Goal: Communication & Community: Share content

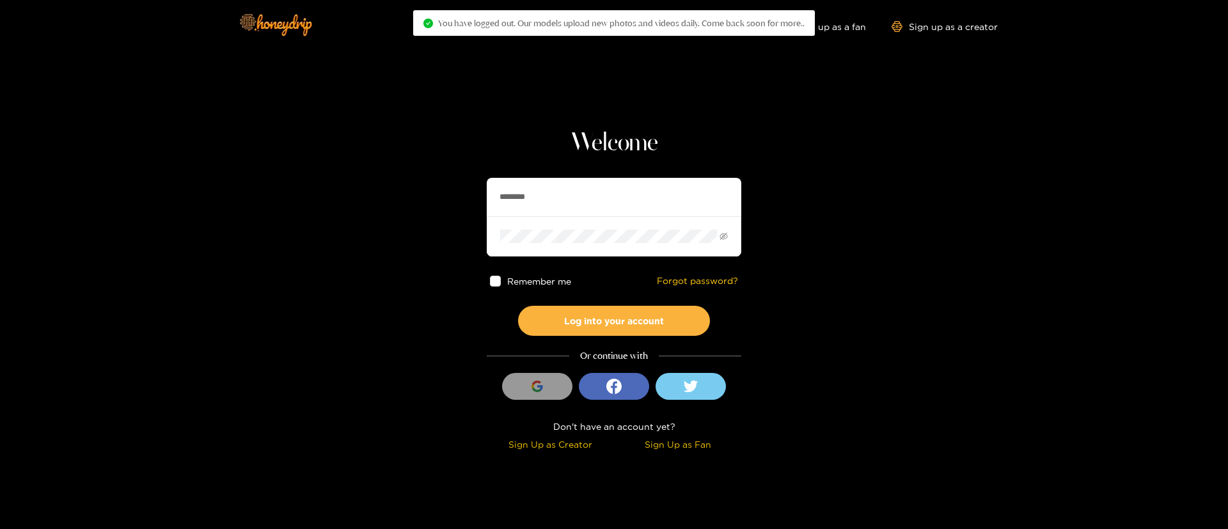
click at [520, 199] on input "********" at bounding box center [614, 197] width 255 height 38
click at [520, 199] on input "********" at bounding box center [614, 197] width 256 height 38
type input "**********"
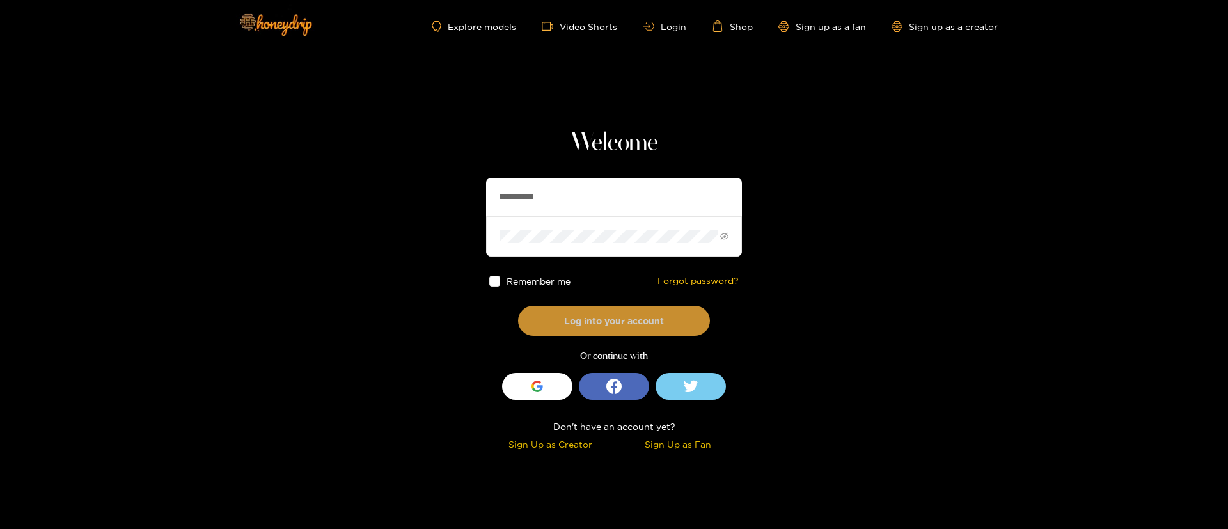
click at [650, 323] on button "Log into your account" at bounding box center [614, 321] width 192 height 30
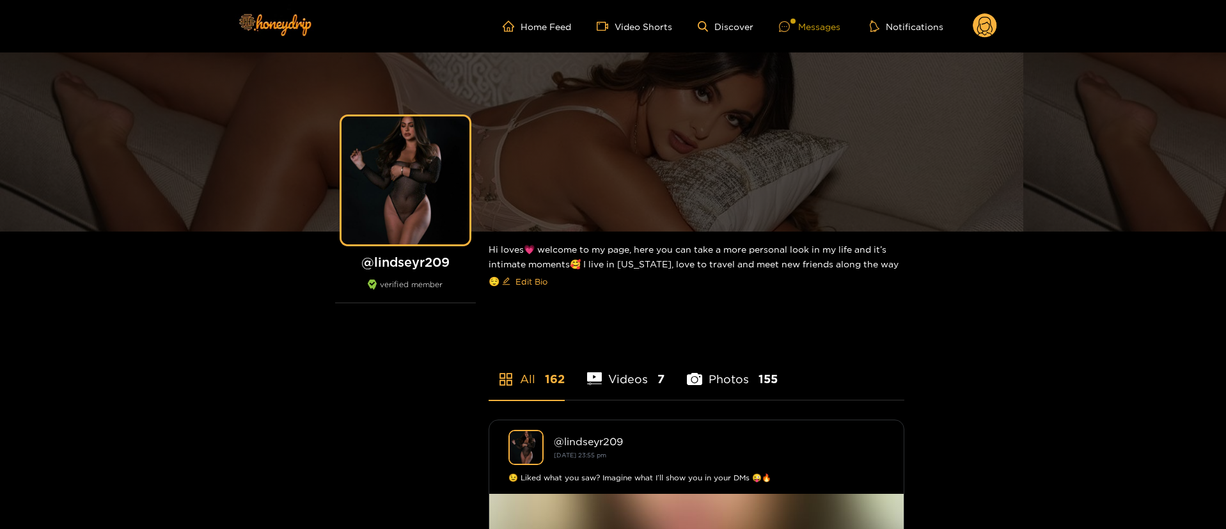
click at [801, 22] on div "Messages" at bounding box center [809, 26] width 61 height 15
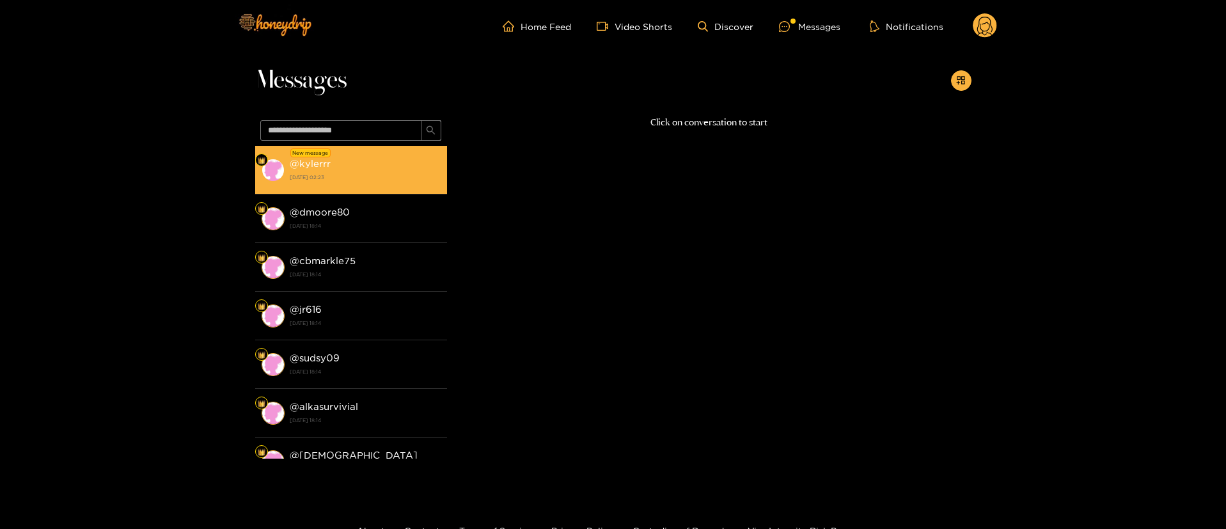
click at [262, 164] on div at bounding box center [261, 159] width 13 height 13
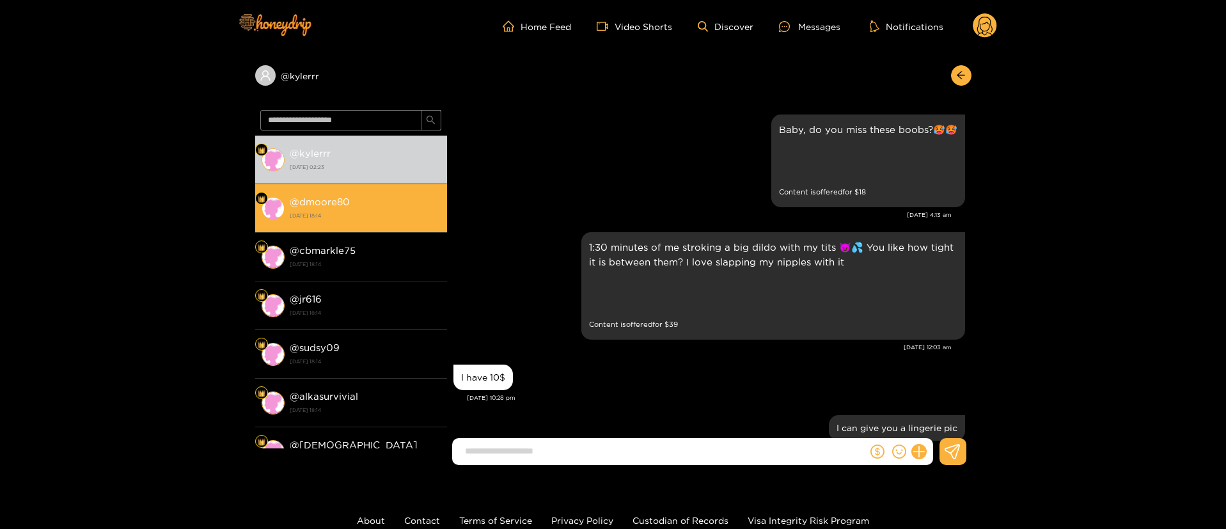
scroll to position [1354, 0]
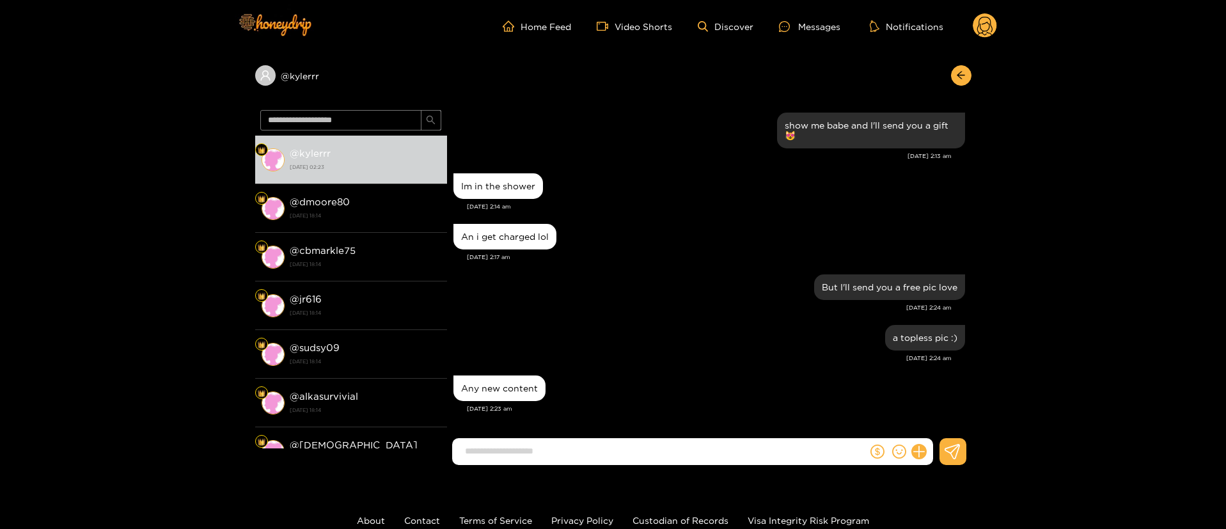
click at [705, 370] on div "a topless pic :) Aug. 20, 2:24 am" at bounding box center [709, 347] width 512 height 51
click at [957, 81] on button "button" at bounding box center [961, 75] width 20 height 20
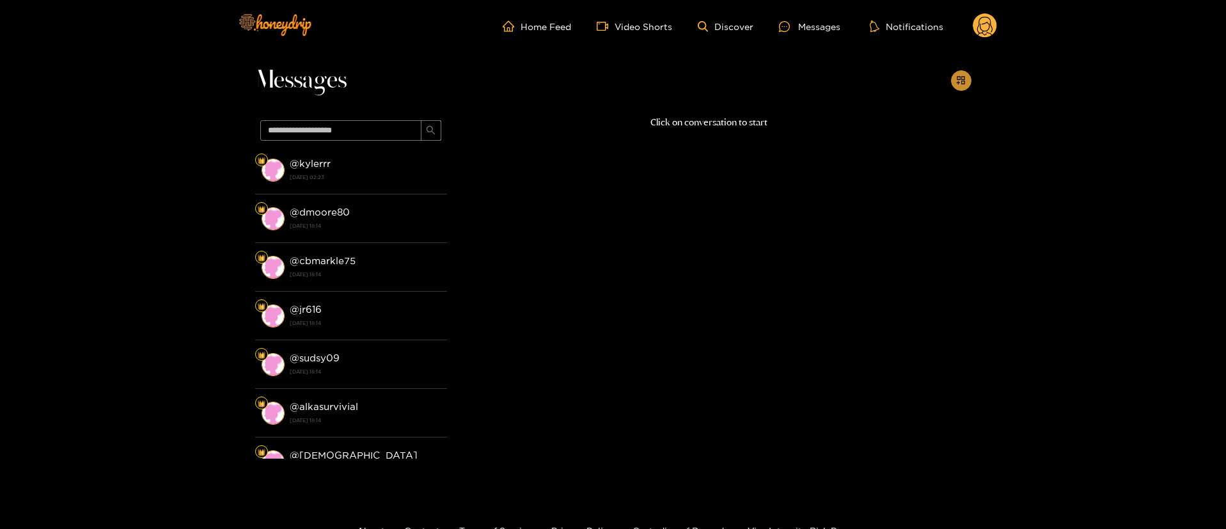
click at [962, 85] on span "appstore-add" at bounding box center [961, 80] width 10 height 11
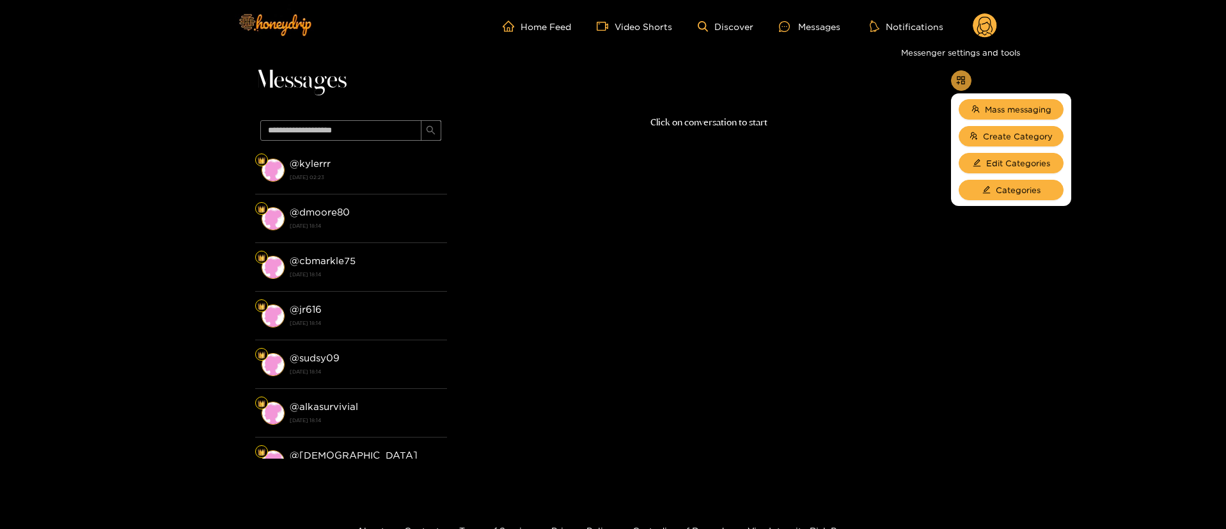
click at [962, 85] on span "appstore-add" at bounding box center [961, 80] width 10 height 11
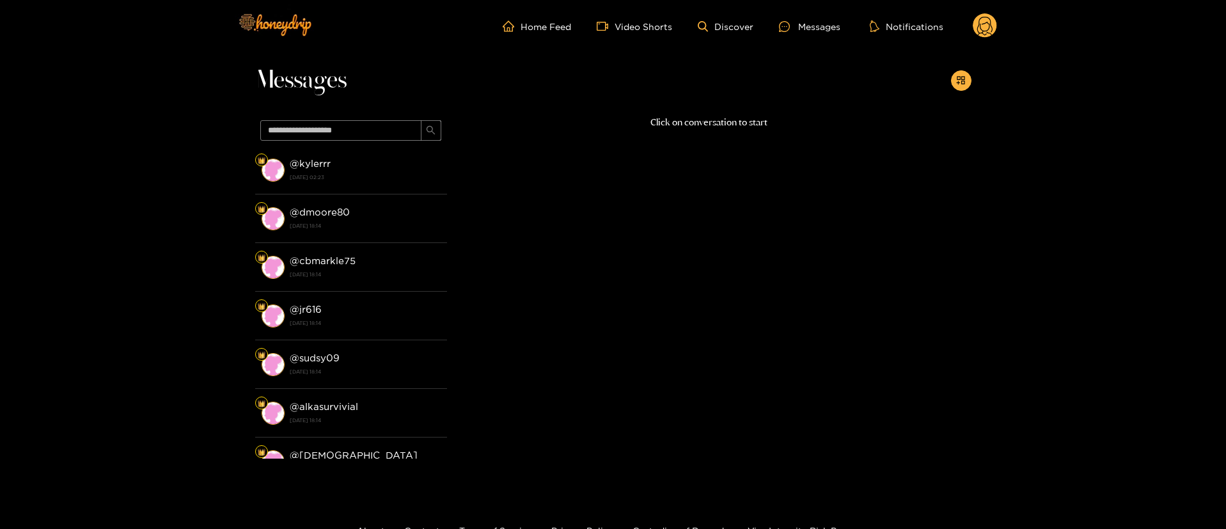
click at [1004, 109] on div "Messages @ kylerrr 21 August 2025 02:23 @ dmoore80 15 August 2025 18:14 @ cbmar…" at bounding box center [613, 268] width 1226 height 433
drag, startPoint x: 950, startPoint y: 80, endPoint x: 969, endPoint y: 81, distance: 19.9
click at [951, 80] on button "button" at bounding box center [961, 80] width 20 height 20
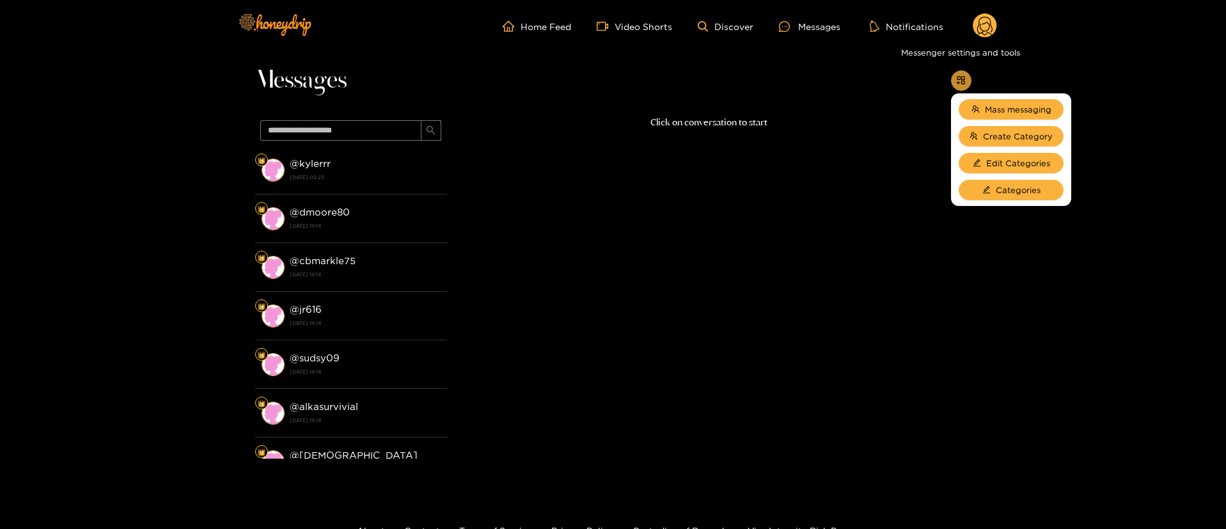
click at [970, 83] on button "button" at bounding box center [961, 80] width 20 height 20
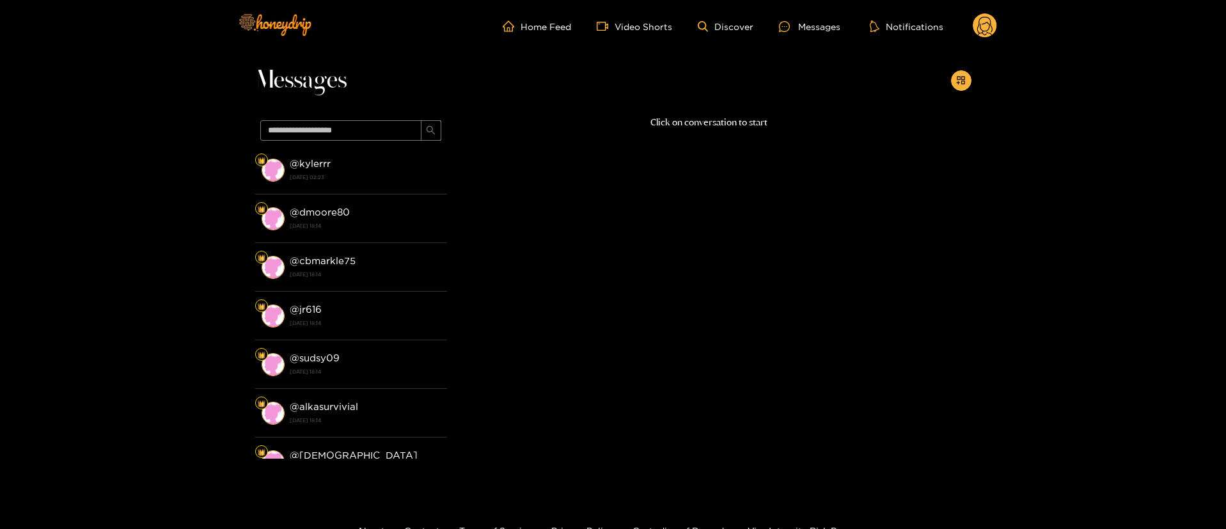
click at [966, 91] on div "Messages" at bounding box center [613, 83] width 716 height 63
click at [962, 86] on button "button" at bounding box center [961, 80] width 20 height 20
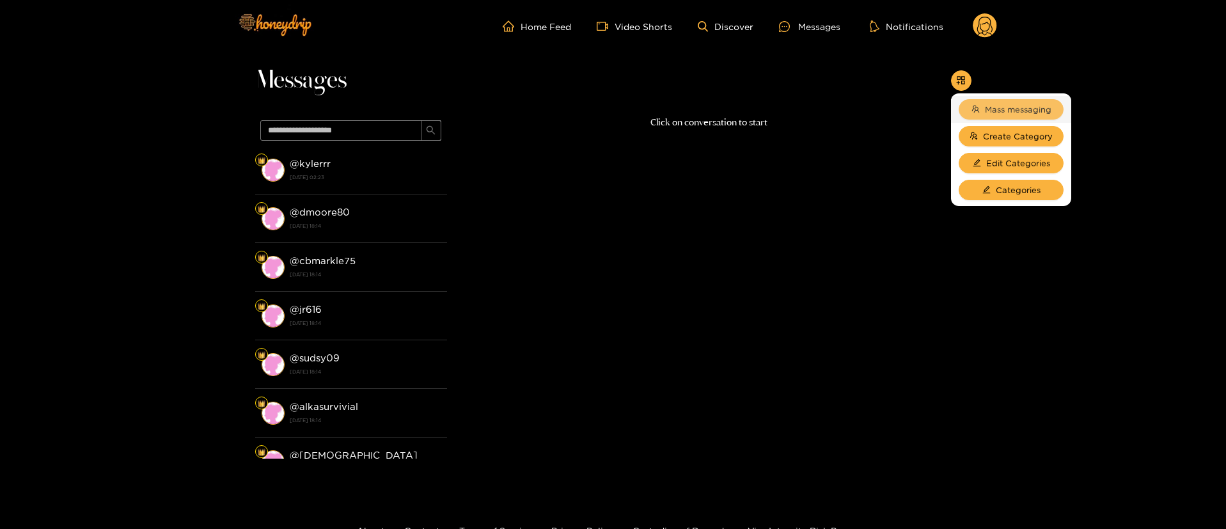
click at [994, 119] on button "Mass messaging" at bounding box center [1011, 109] width 105 height 20
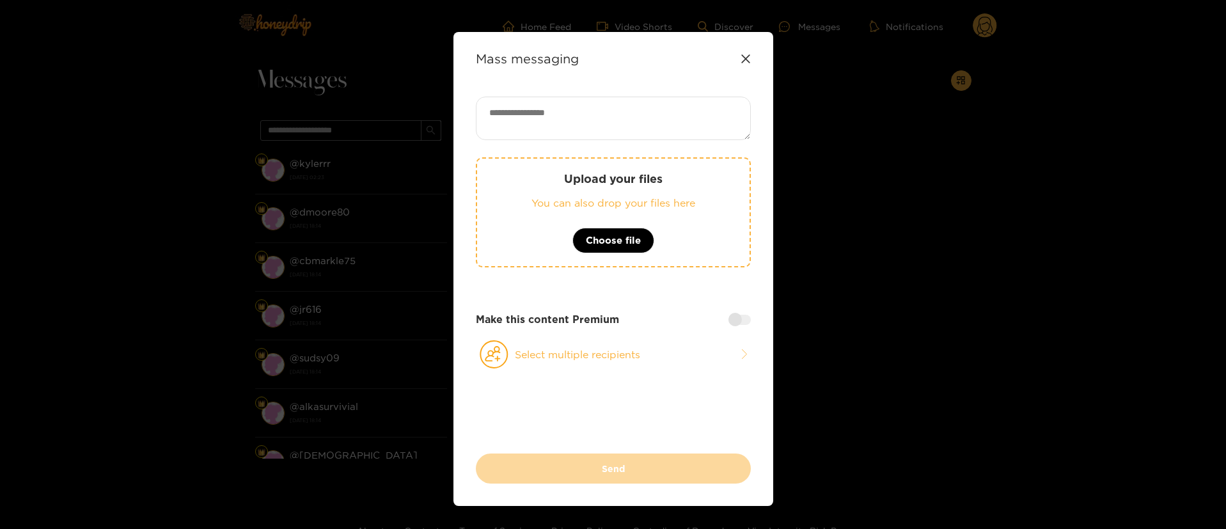
click at [992, 102] on div "Mass messaging Upload your files You can also drop your files here Choose file …" at bounding box center [613, 264] width 1226 height 529
click at [645, 121] on textarea at bounding box center [613, 118] width 275 height 43
paste textarea "**********"
paste textarea "**"
type textarea "**********"
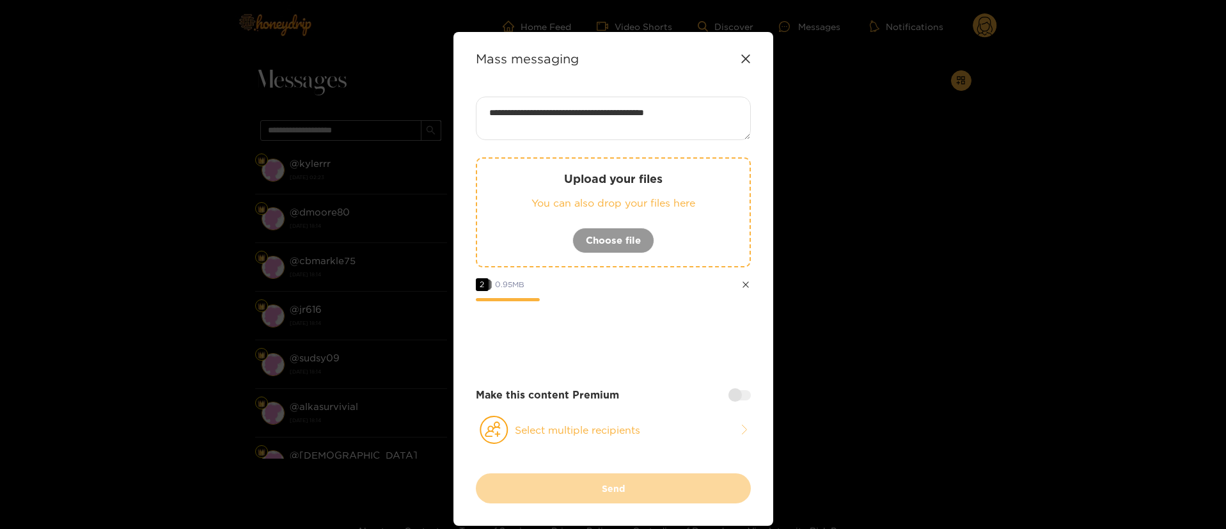
drag, startPoint x: 737, startPoint y: 398, endPoint x: 716, endPoint y: 428, distance: 36.7
click at [737, 398] on div at bounding box center [739, 395] width 22 height 10
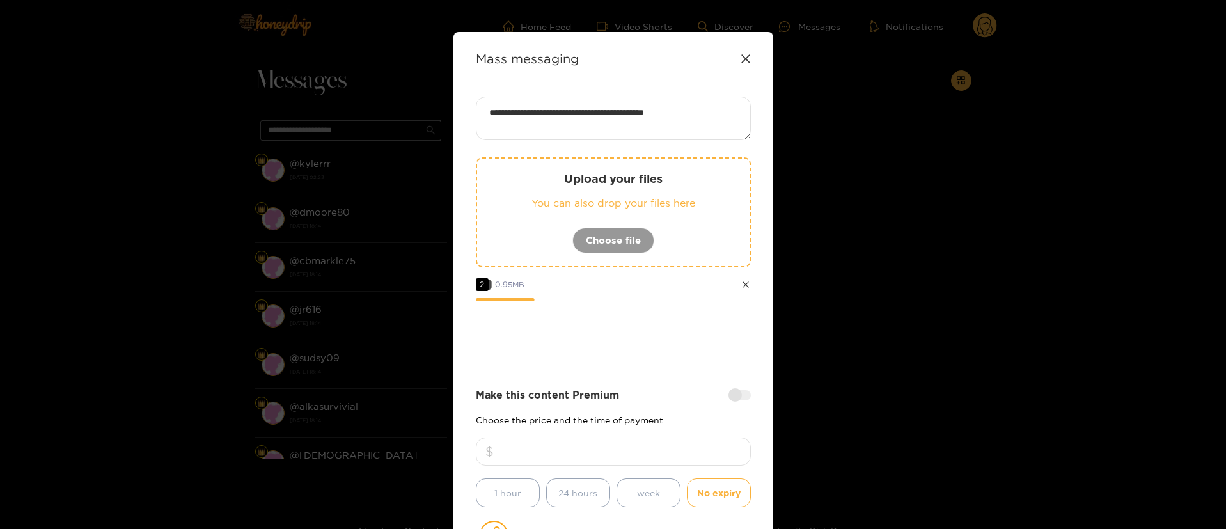
click at [687, 462] on input "number" at bounding box center [613, 451] width 275 height 28
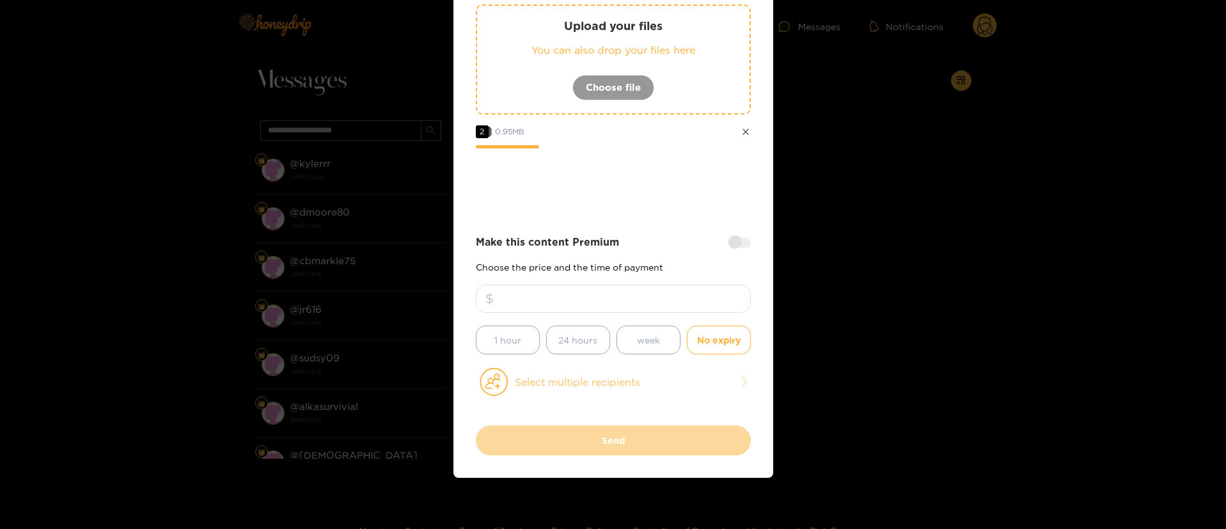
type input "**"
click at [607, 376] on button "Select multiple recipients" at bounding box center [613, 381] width 275 height 29
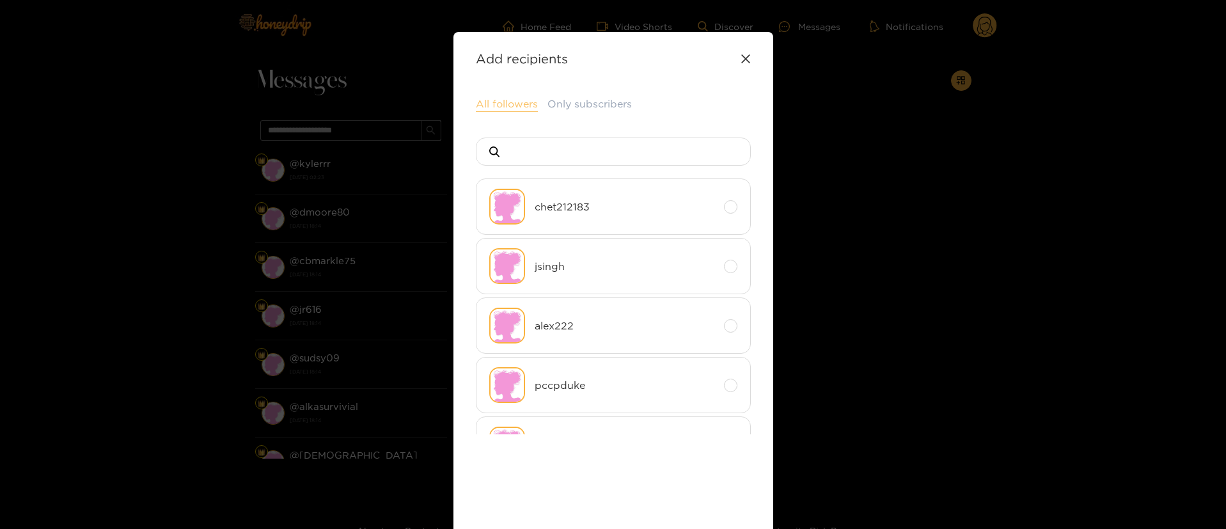
click at [484, 104] on button "All followers" at bounding box center [507, 104] width 62 height 15
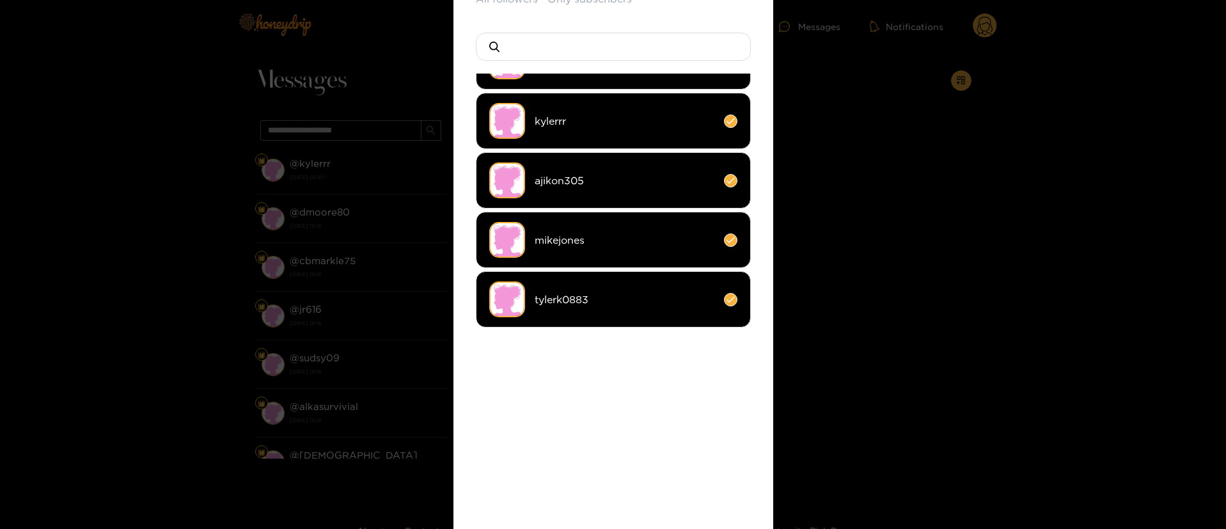
scroll to position [192, 0]
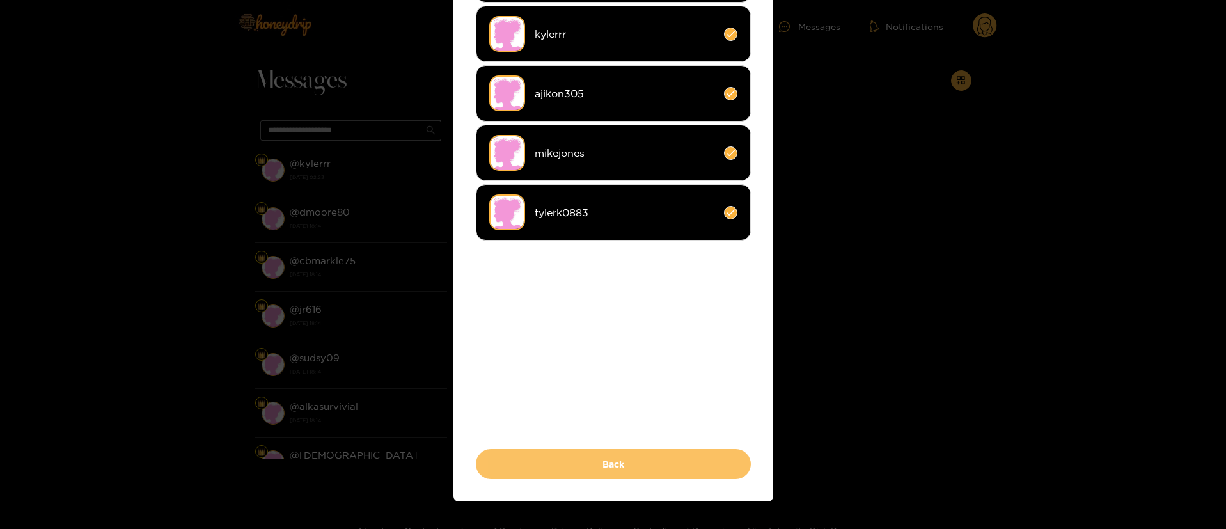
click at [645, 466] on button "Back" at bounding box center [613, 464] width 275 height 30
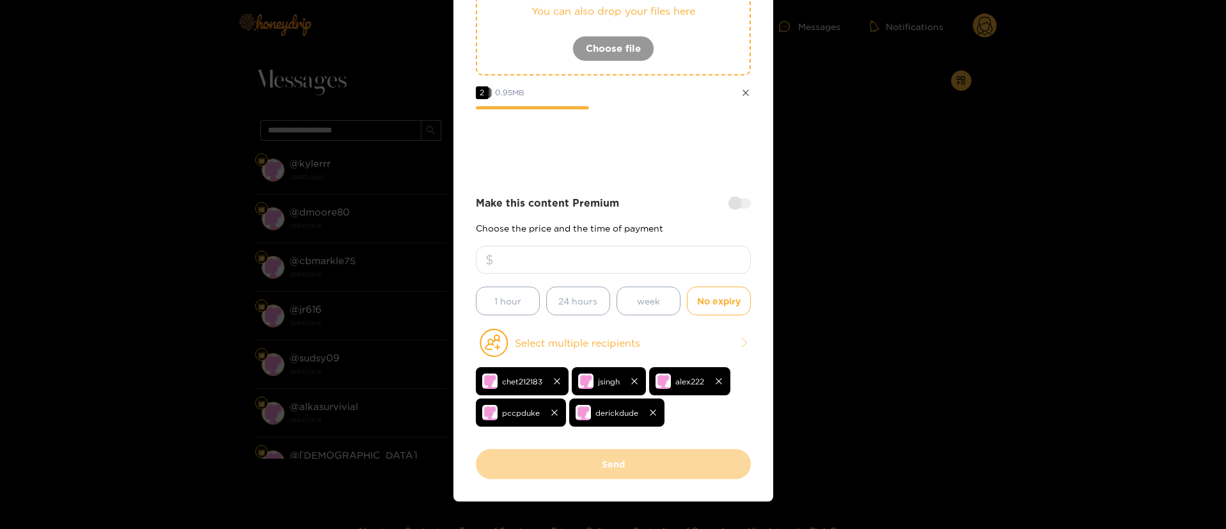
click at [678, 196] on div "Make this content Premium" at bounding box center [613, 203] width 275 height 15
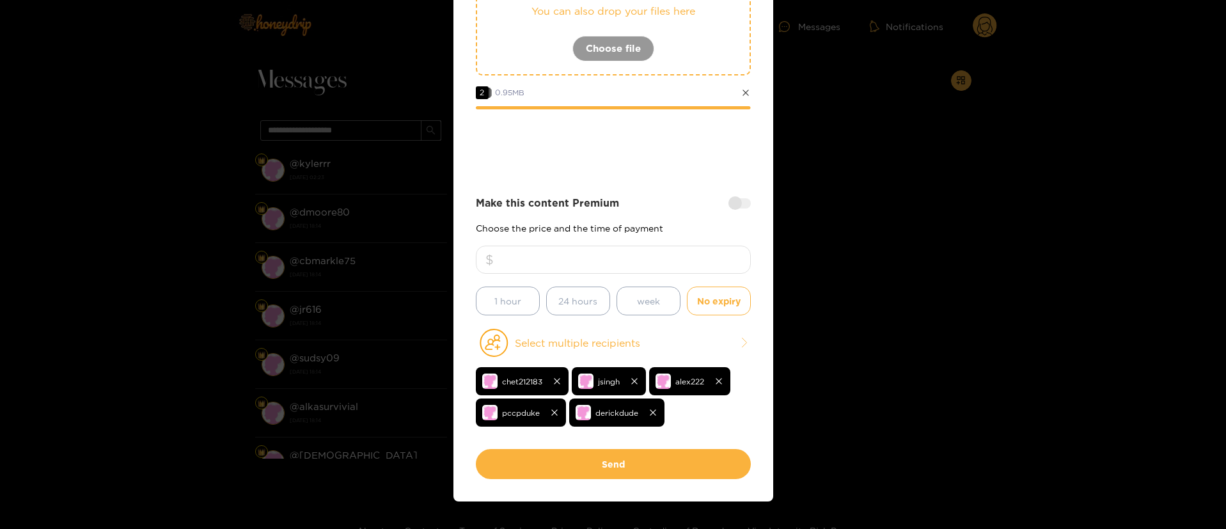
click at [696, 237] on div "Make this content Premium Choose the price and the time of payment ** 1 hour 24…" at bounding box center [613, 256] width 275 height 120
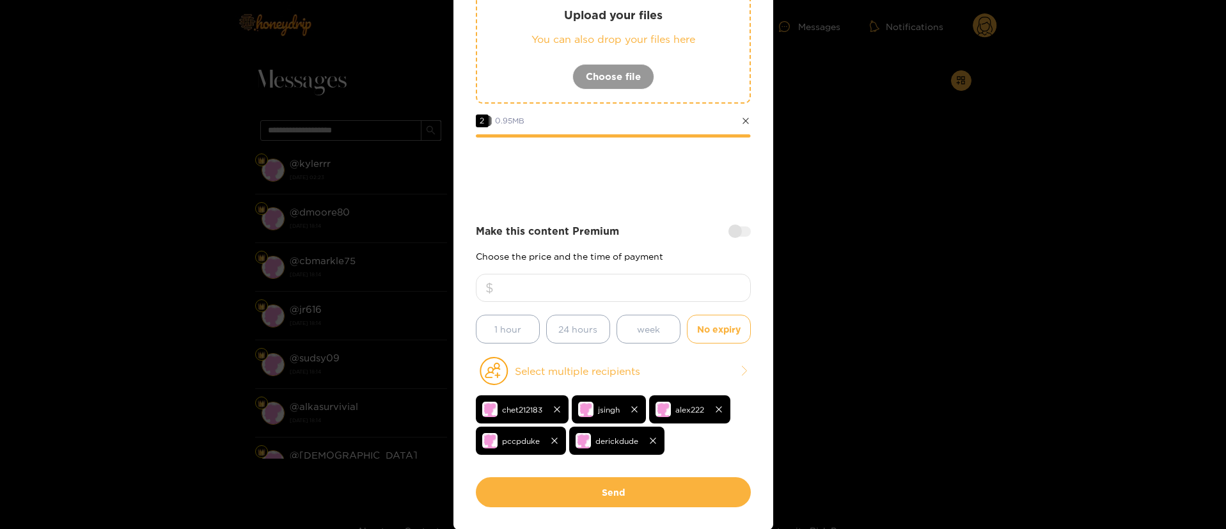
scroll to position [24, 0]
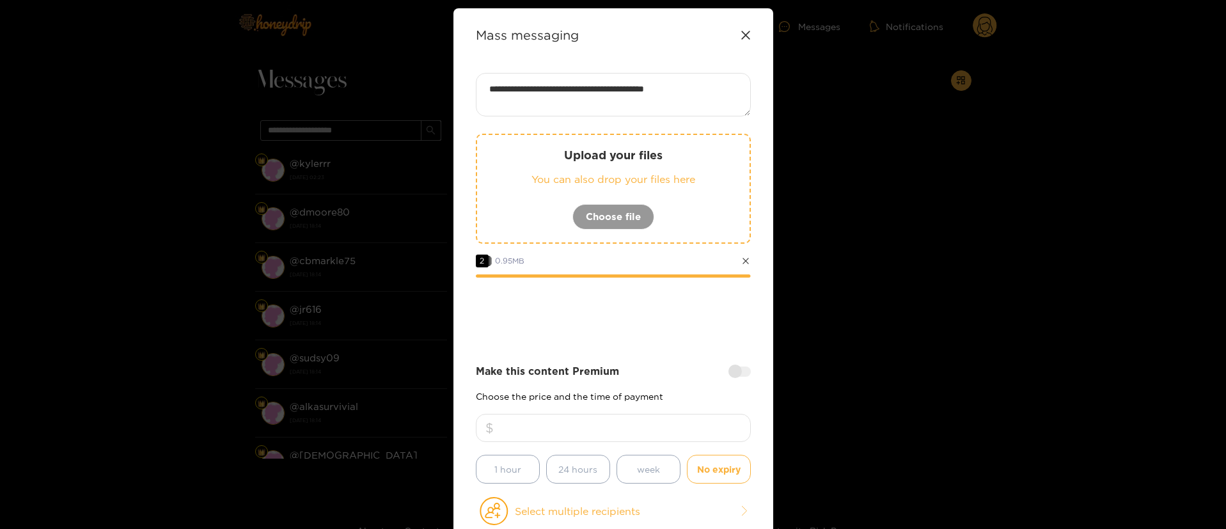
click at [644, 367] on div "Make this content Premium" at bounding box center [613, 371] width 275 height 15
click at [625, 331] on div at bounding box center [613, 312] width 275 height 51
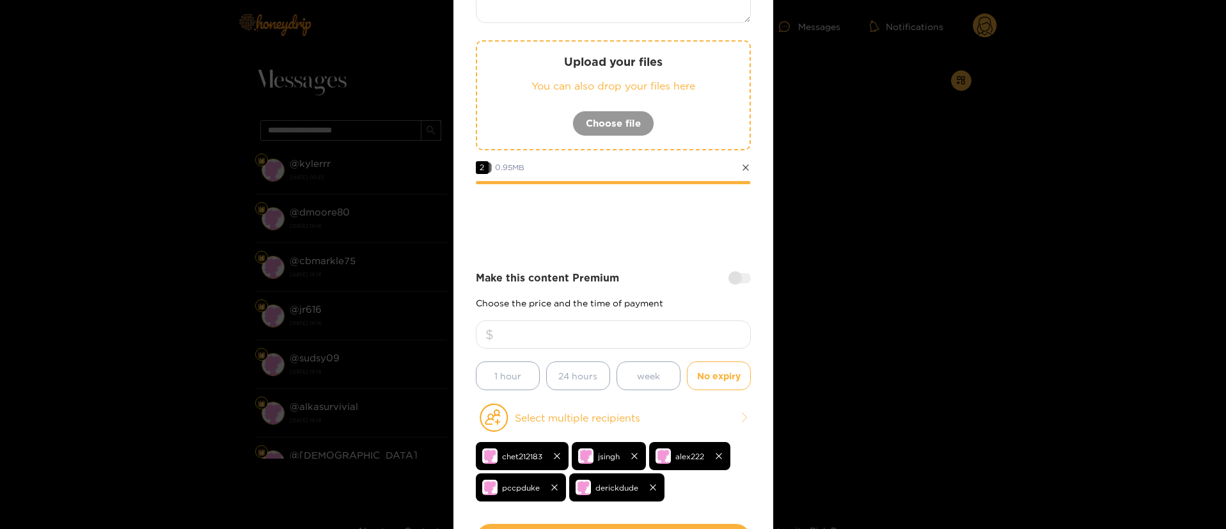
scroll to position [216, 0]
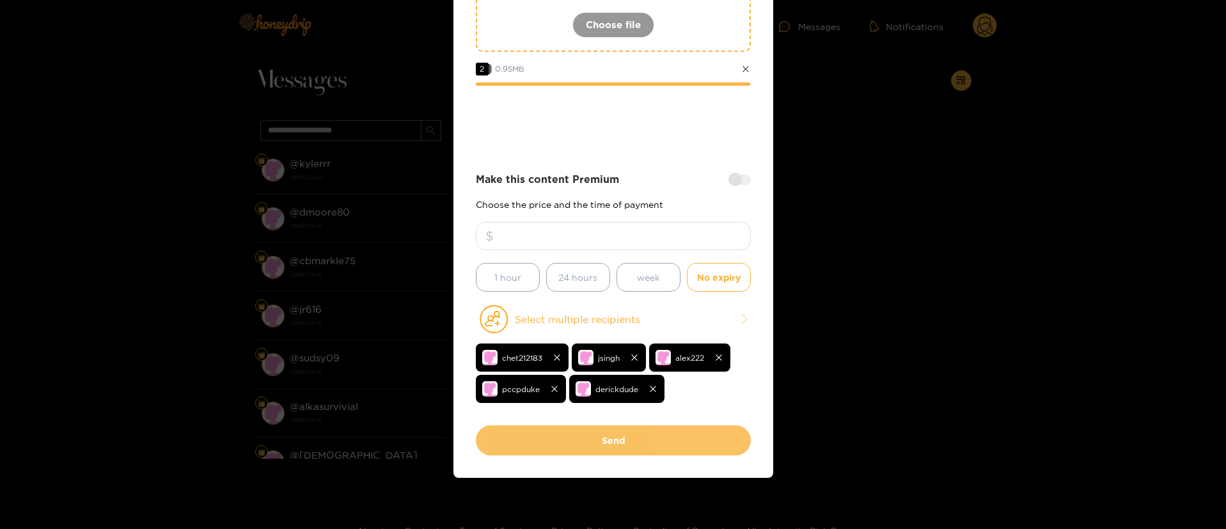
click at [655, 444] on button "Send" at bounding box center [613, 440] width 275 height 30
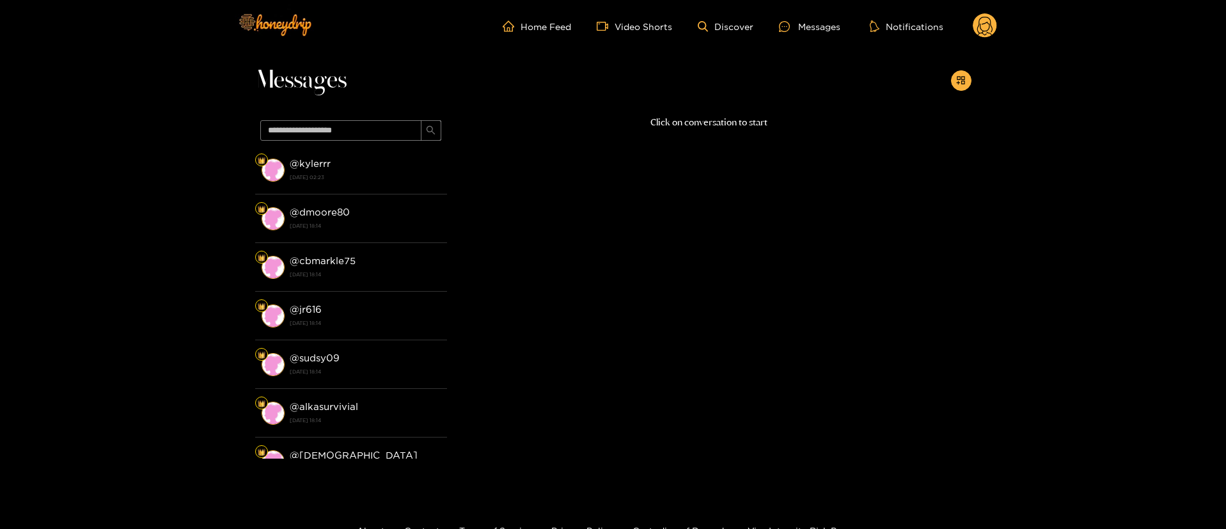
scroll to position [77, 0]
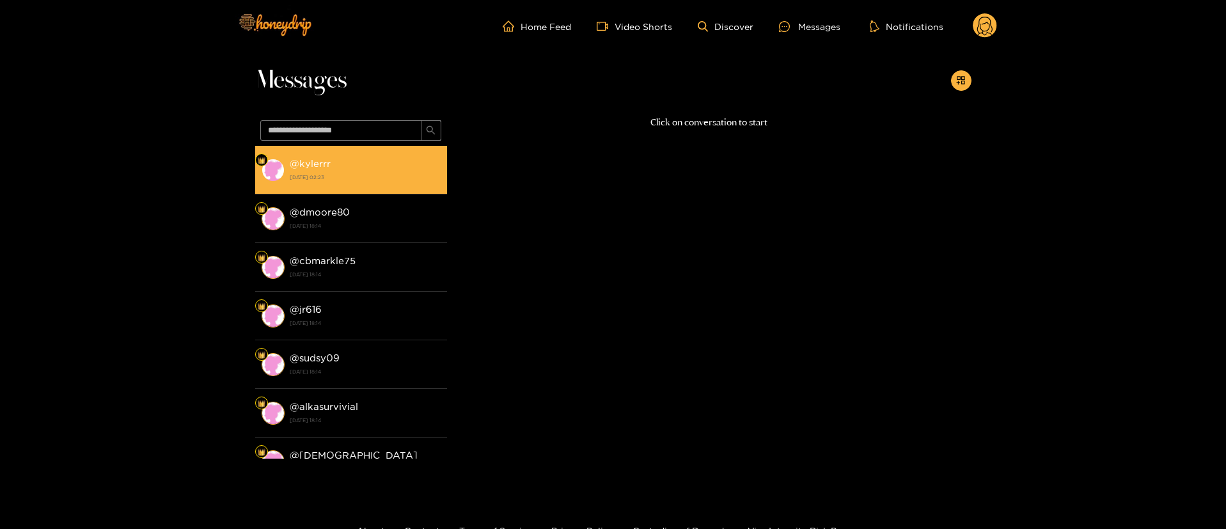
click at [366, 156] on div "@ kylerrr 21 August 2025 02:23" at bounding box center [365, 169] width 151 height 29
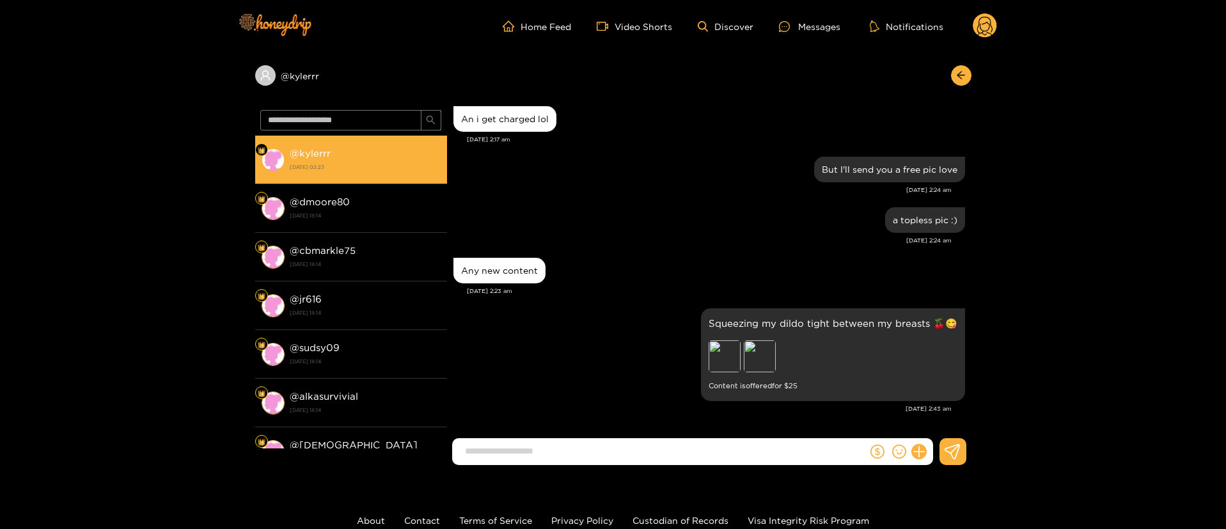
scroll to position [1354, 0]
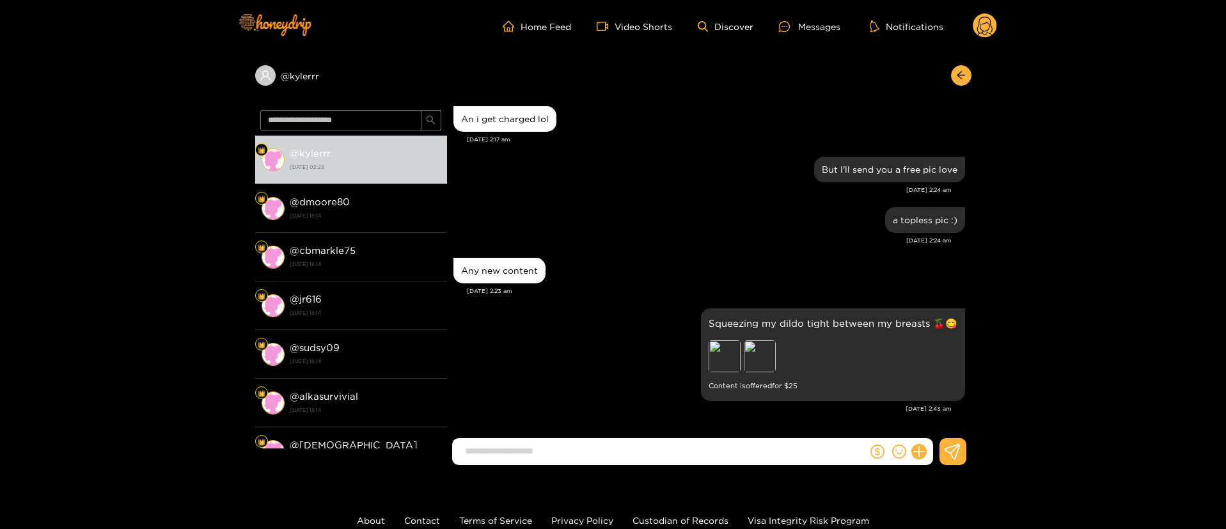
click at [687, 228] on div "a topless pic :)" at bounding box center [709, 220] width 512 height 32
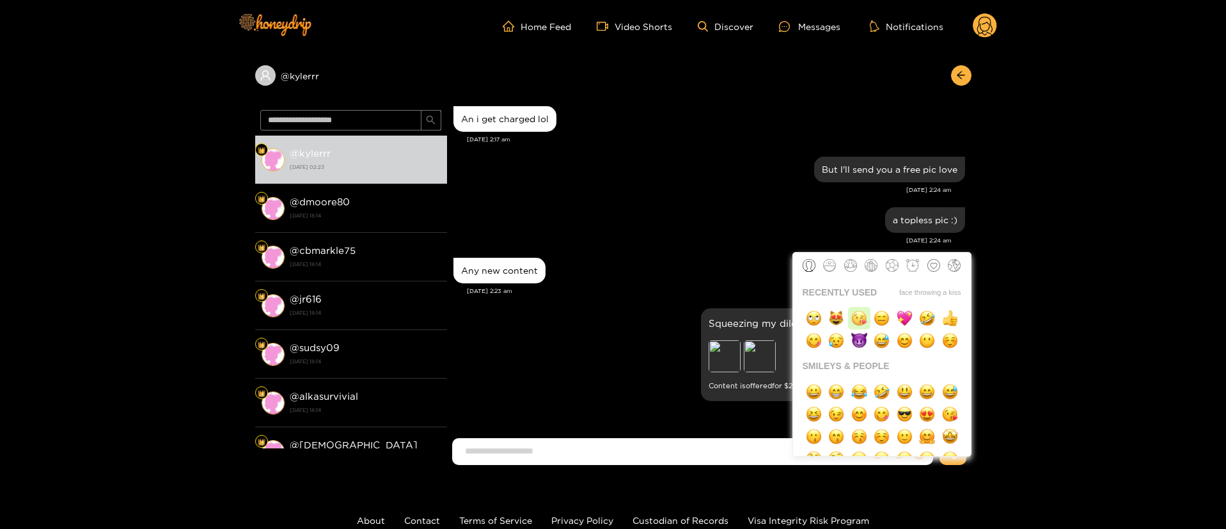
click at [859, 321] on img "button" at bounding box center [859, 318] width 16 height 16
type input "**"
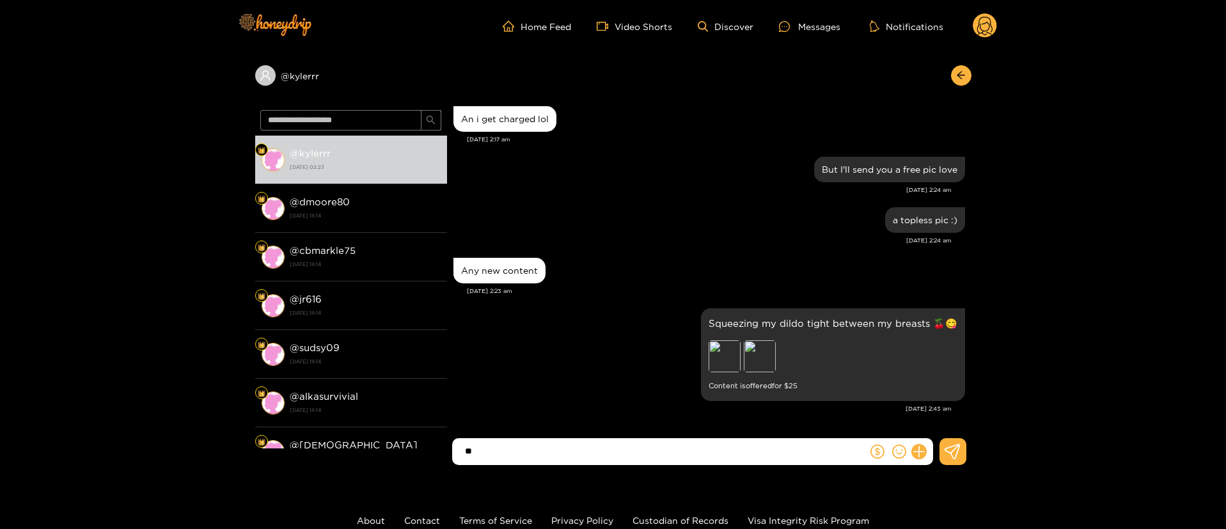
click at [684, 444] on input "**" at bounding box center [663, 451] width 409 height 21
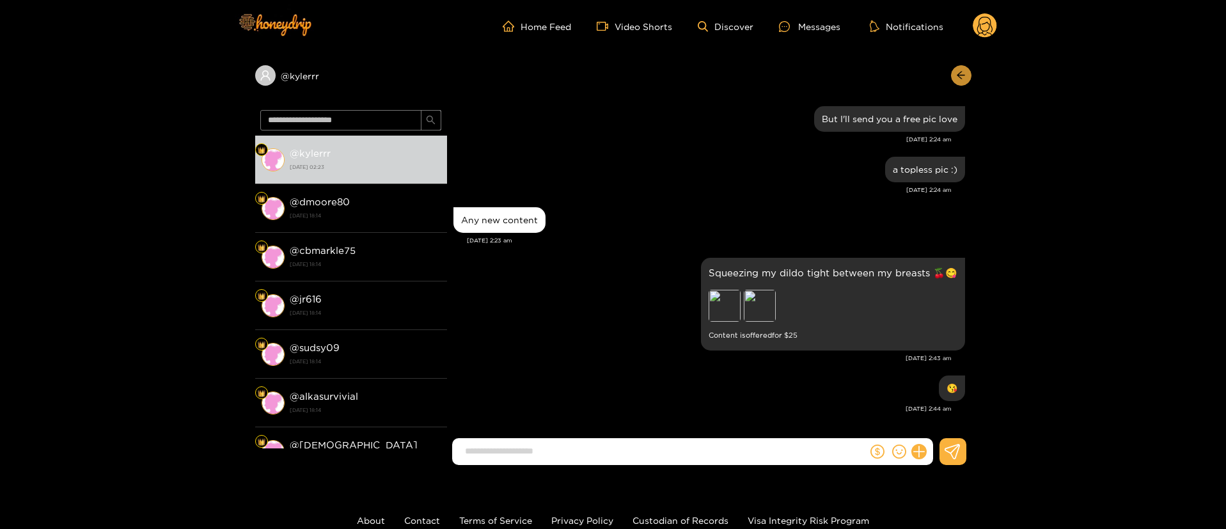
click at [964, 75] on icon "arrow-left" at bounding box center [961, 75] width 10 height 10
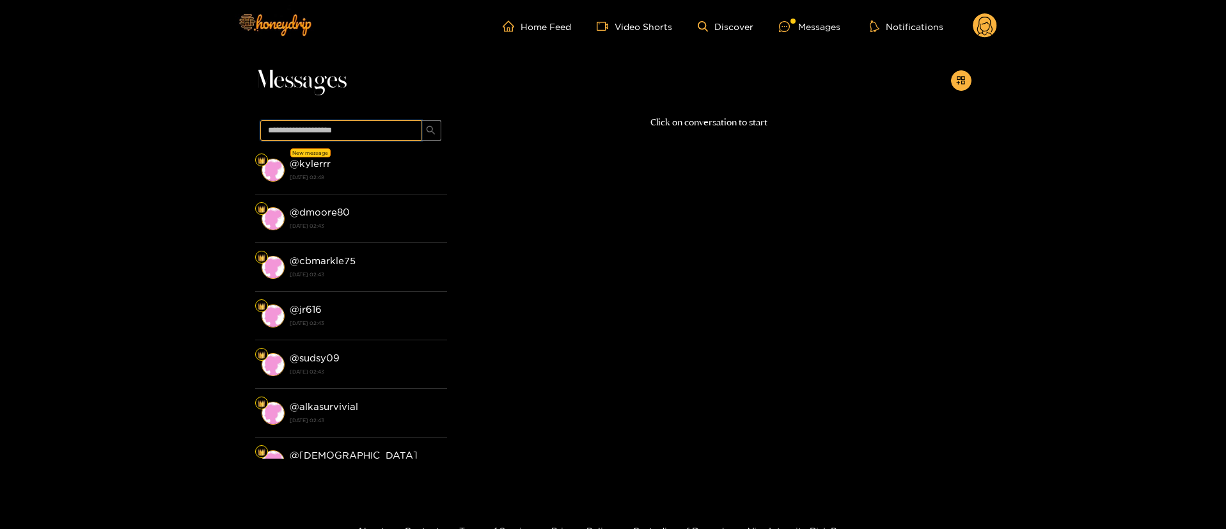
click at [387, 135] on input "text" at bounding box center [340, 130] width 161 height 20
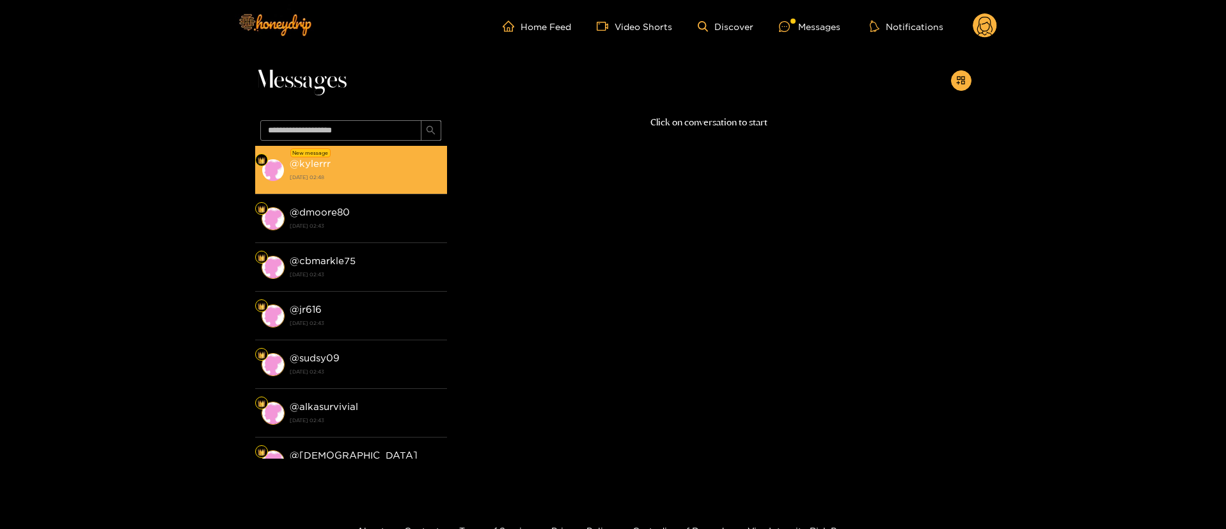
click at [389, 165] on div "@ kylerrr 21 August 2025 02:48" at bounding box center [365, 169] width 151 height 29
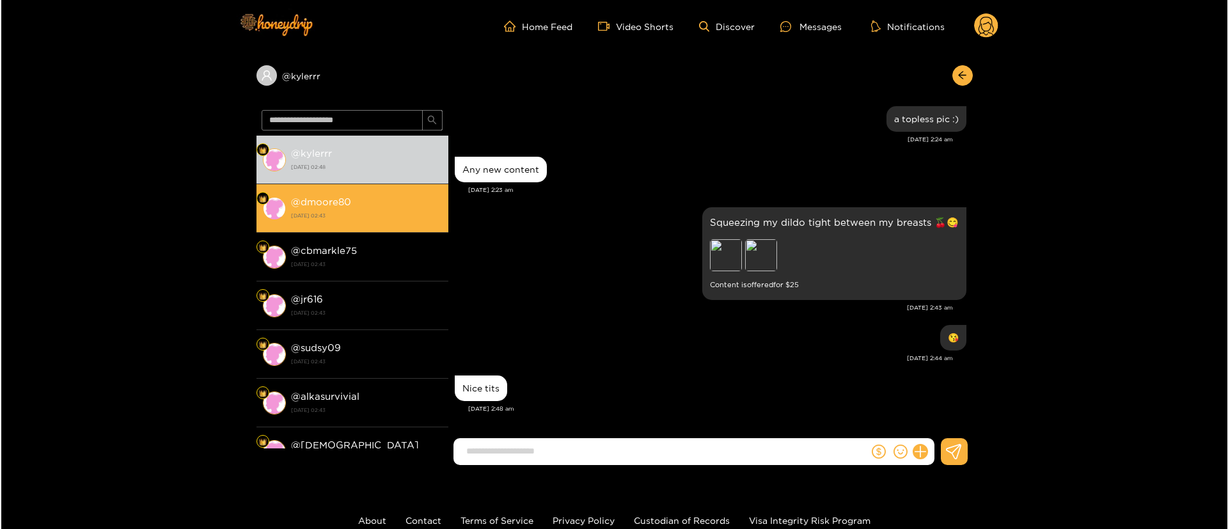
scroll to position [1272, 0]
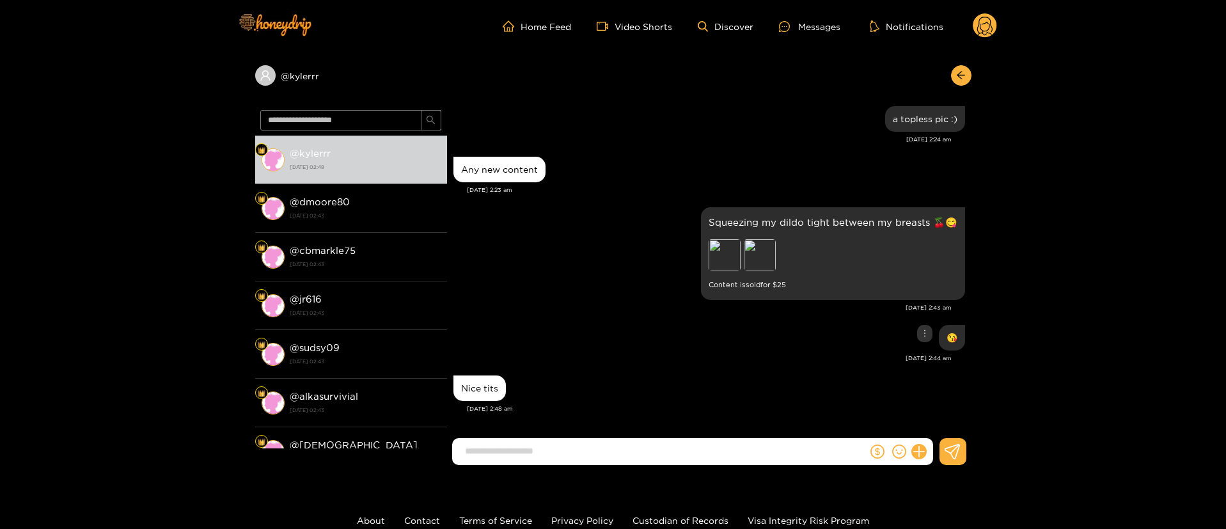
click at [557, 331] on div "😘" at bounding box center [709, 338] width 512 height 32
copy div "@ kylerrr"
drag, startPoint x: 327, startPoint y: 75, endPoint x: 312, endPoint y: 65, distance: 17.6
click at [276, 87] on div "@ kylerrr" at bounding box center [613, 78] width 716 height 52
click at [920, 461] on div at bounding box center [900, 451] width 65 height 27
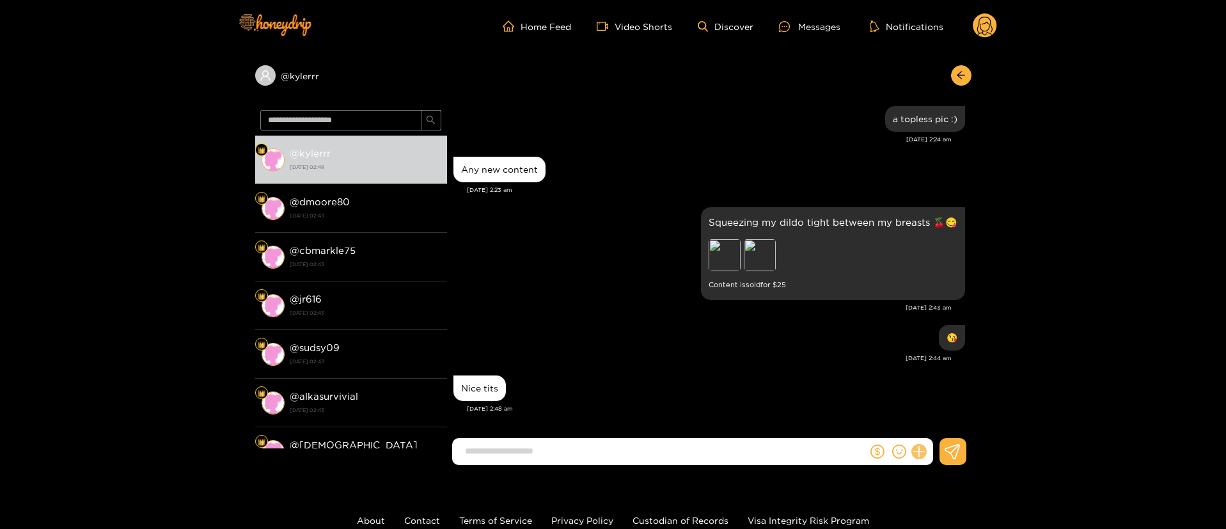
click at [926, 453] on button at bounding box center [919, 452] width 22 height 22
click at [946, 411] on button at bounding box center [942, 420] width 45 height 29
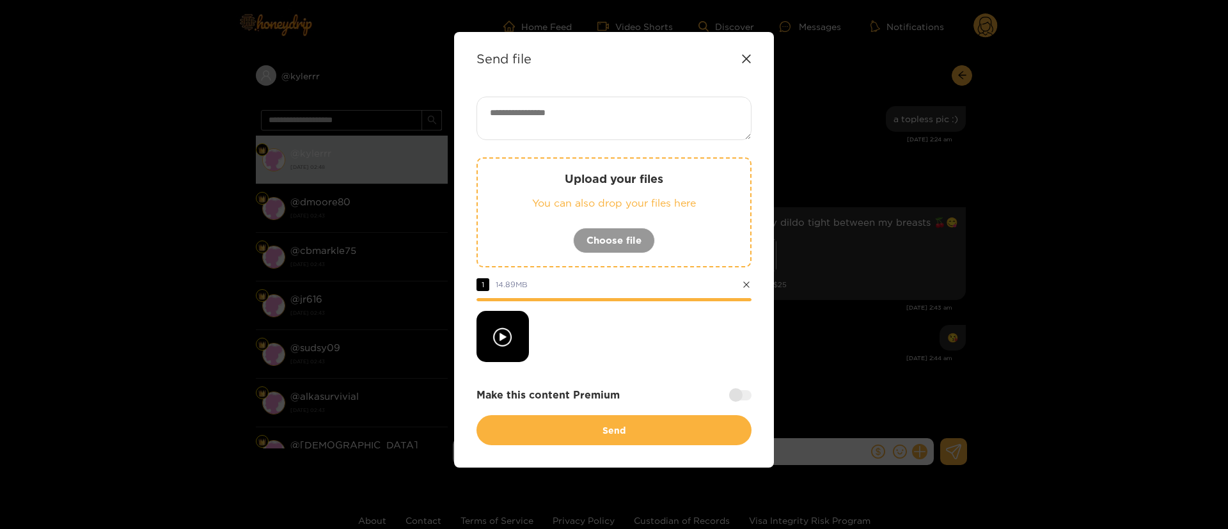
click at [606, 146] on div "Upload your files You can also drop your files here Choose file 1 14.89 MB Make…" at bounding box center [613, 271] width 275 height 349
click at [595, 118] on textarea at bounding box center [613, 118] width 275 height 43
paste textarea "**********"
paste textarea "***"
paste textarea "**"
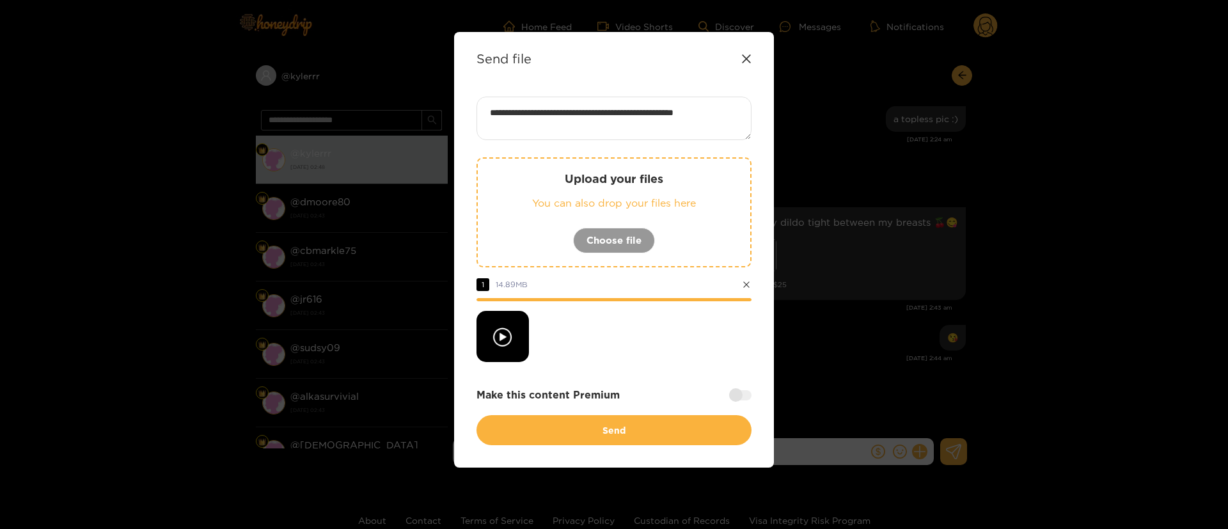
type textarea "**********"
drag, startPoint x: 736, startPoint y: 396, endPoint x: 721, endPoint y: 429, distance: 36.6
click at [737, 396] on div at bounding box center [740, 395] width 22 height 10
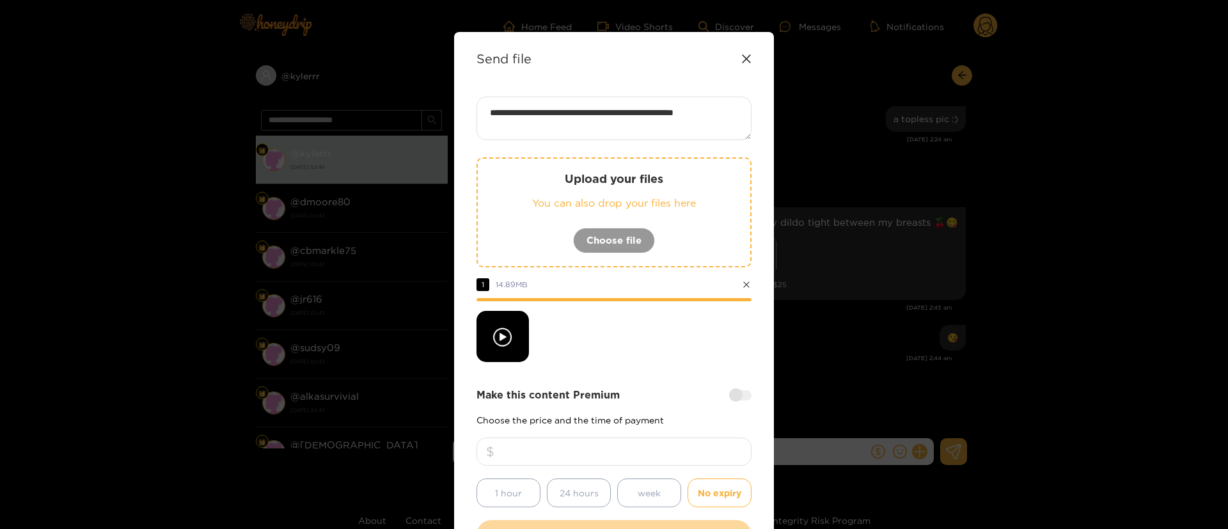
click at [712, 434] on div "Make this content Premium Choose the price and the time of payment 1 hour 24 ho…" at bounding box center [613, 448] width 275 height 120
click at [709, 443] on input "number" at bounding box center [613, 451] width 275 height 28
type input "**"
click at [604, 350] on div at bounding box center [613, 336] width 275 height 51
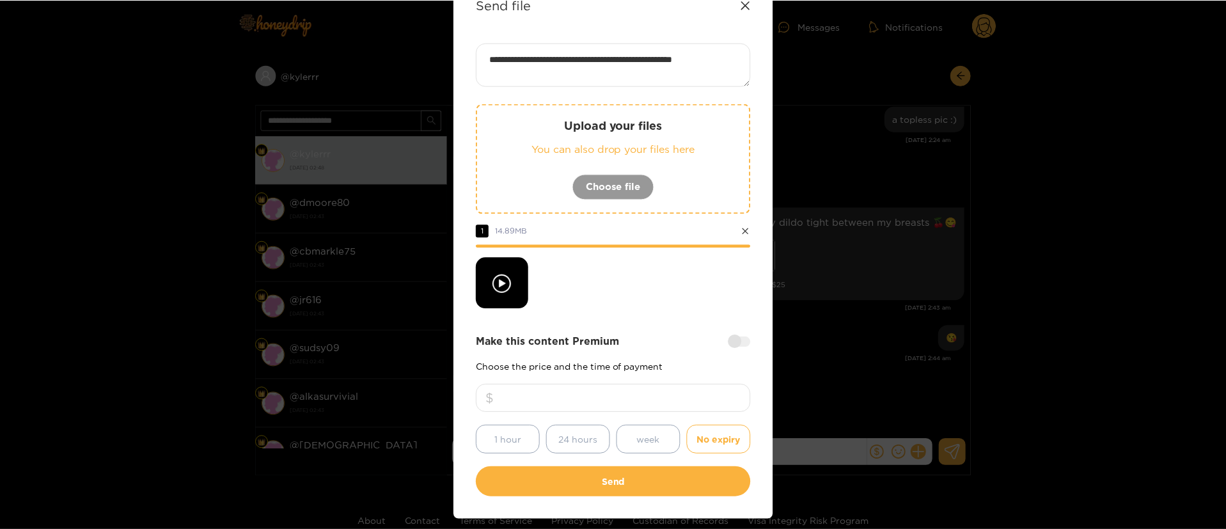
scroll to position [95, 0]
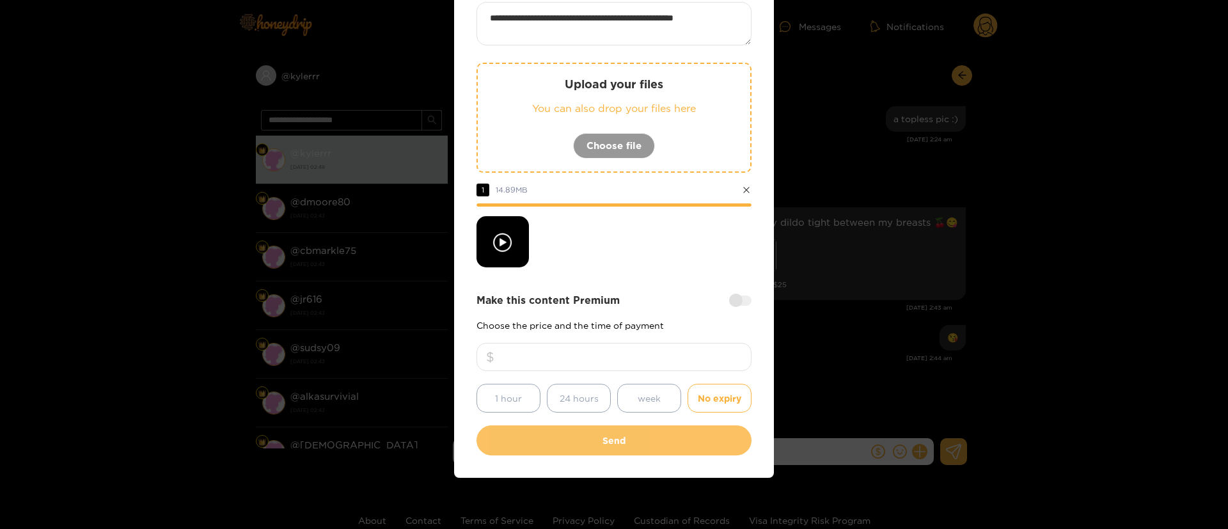
click at [688, 439] on button "Send" at bounding box center [613, 440] width 275 height 30
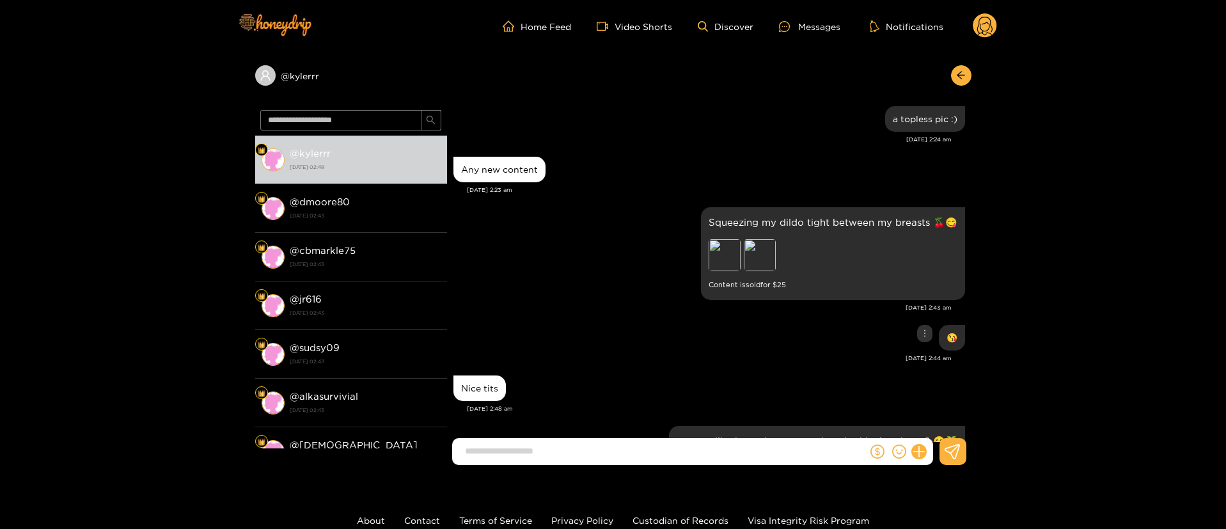
scroll to position [1390, 0]
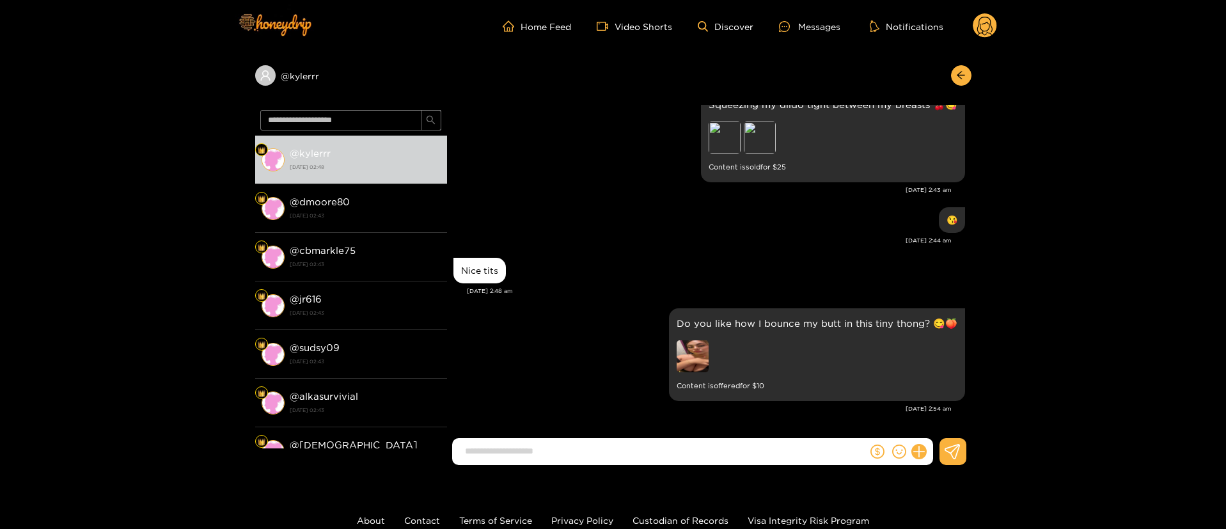
click at [824, 239] on div "Aug. 21, 2:44 am" at bounding box center [702, 240] width 498 height 9
click at [976, 12] on div "Home Feed Video Shorts Discover Messages Notifications 0" at bounding box center [613, 26] width 767 height 52
click at [989, 33] on circle at bounding box center [985, 25] width 24 height 24
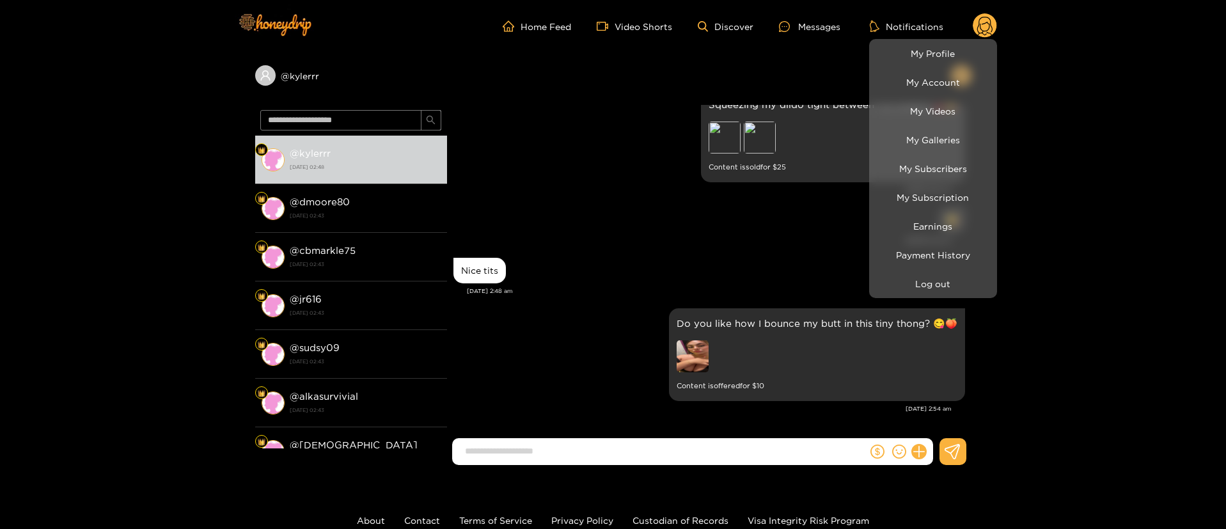
click at [946, 296] on li "Log out" at bounding box center [933, 283] width 128 height 29
click at [947, 287] on button "Log out" at bounding box center [933, 283] width 122 height 22
